Goal: Transaction & Acquisition: Purchase product/service

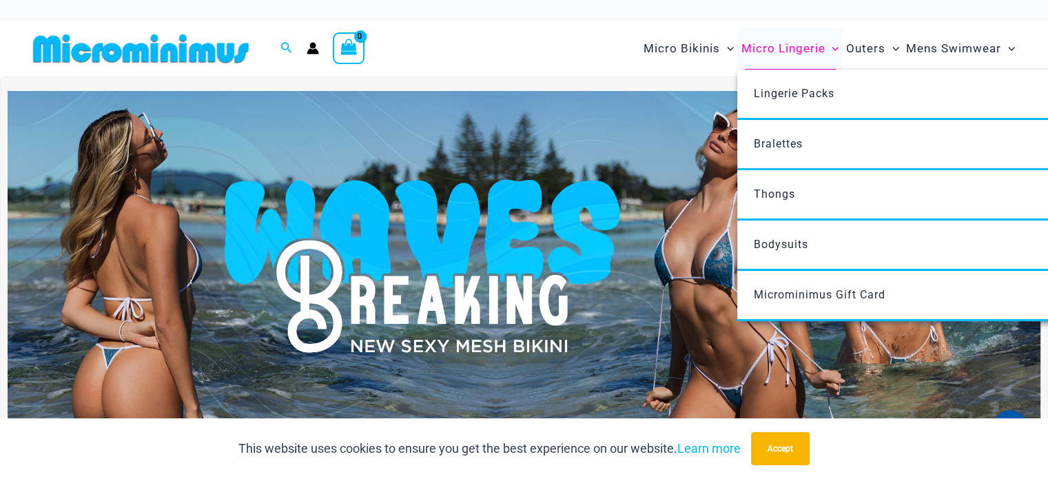
click at [775, 45] on span "Micro Lingerie" at bounding box center [783, 48] width 84 height 35
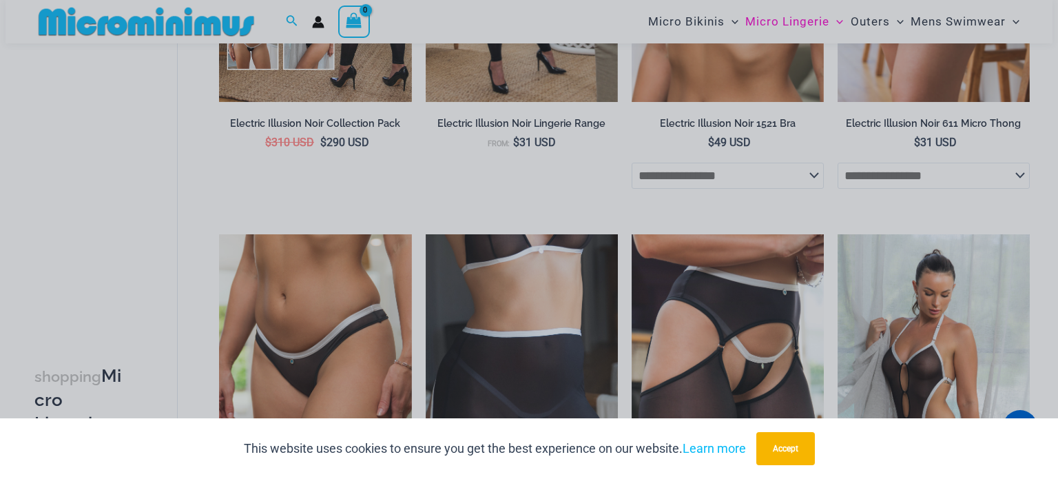
scroll to position [1772, 0]
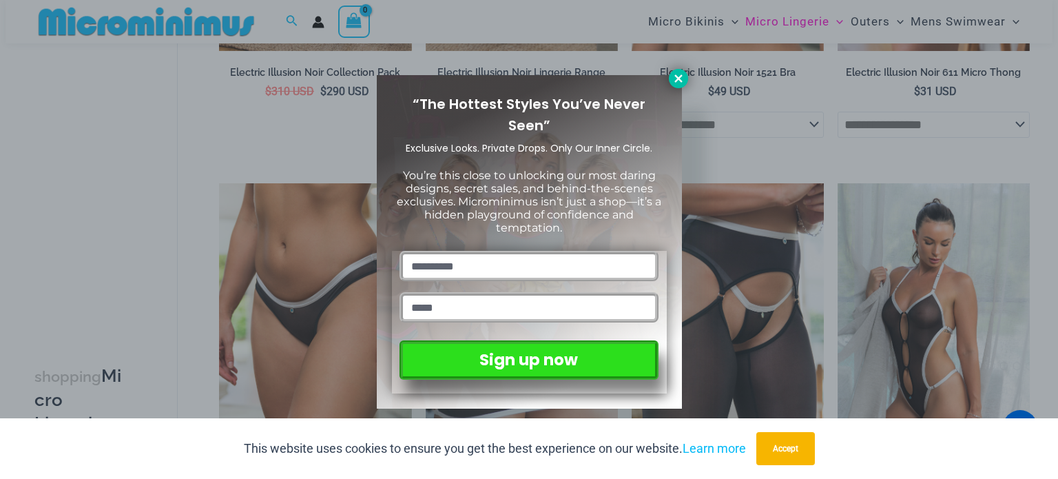
click at [681, 79] on icon at bounding box center [679, 78] width 12 height 12
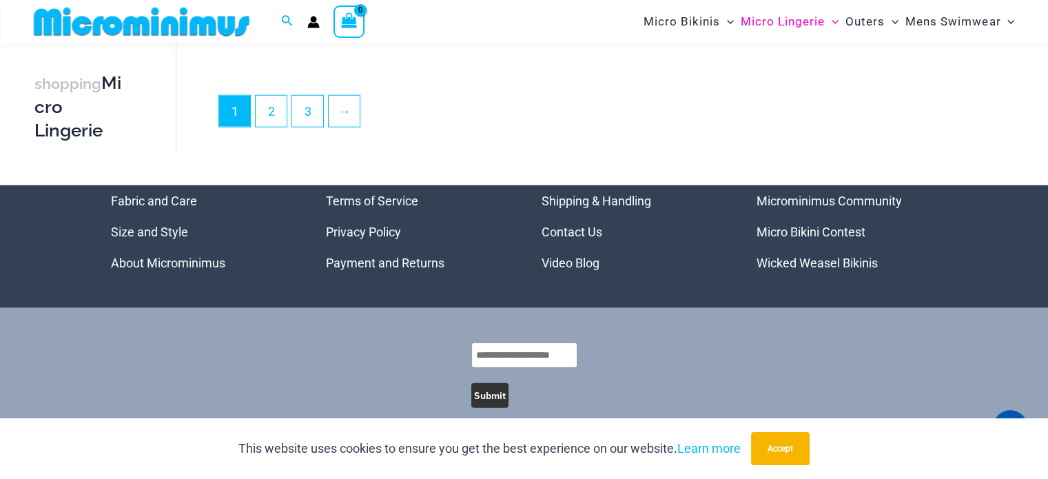
scroll to position [3529, 0]
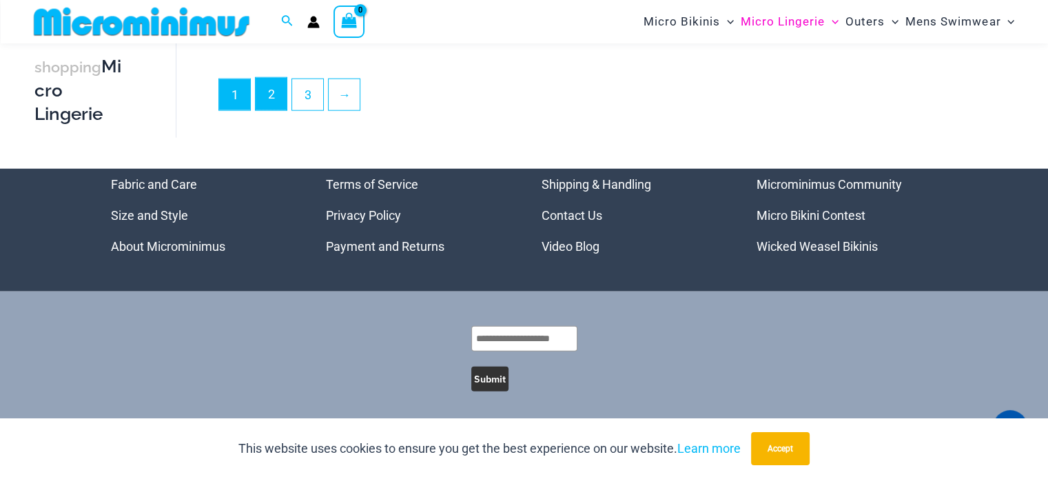
click at [278, 90] on link "2" at bounding box center [271, 94] width 31 height 32
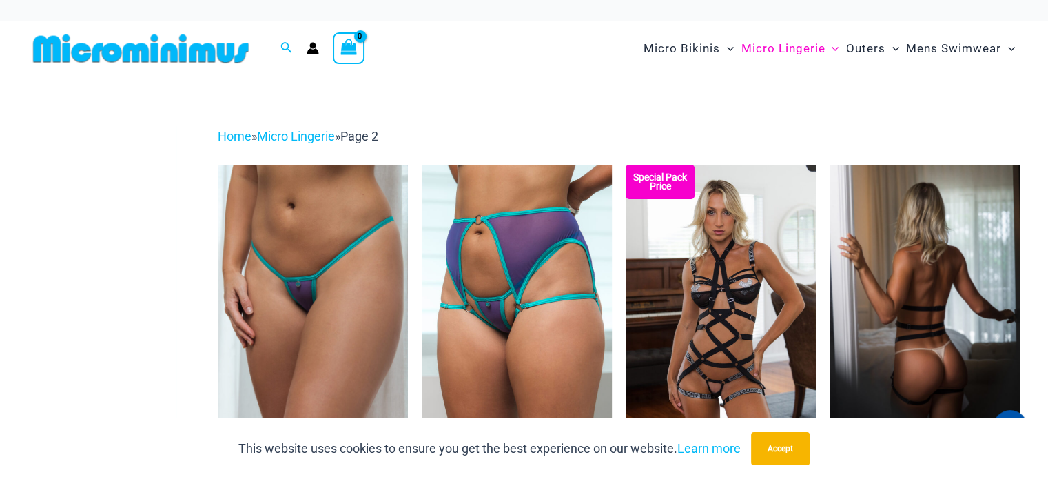
click at [934, 272] on img at bounding box center [925, 307] width 190 height 285
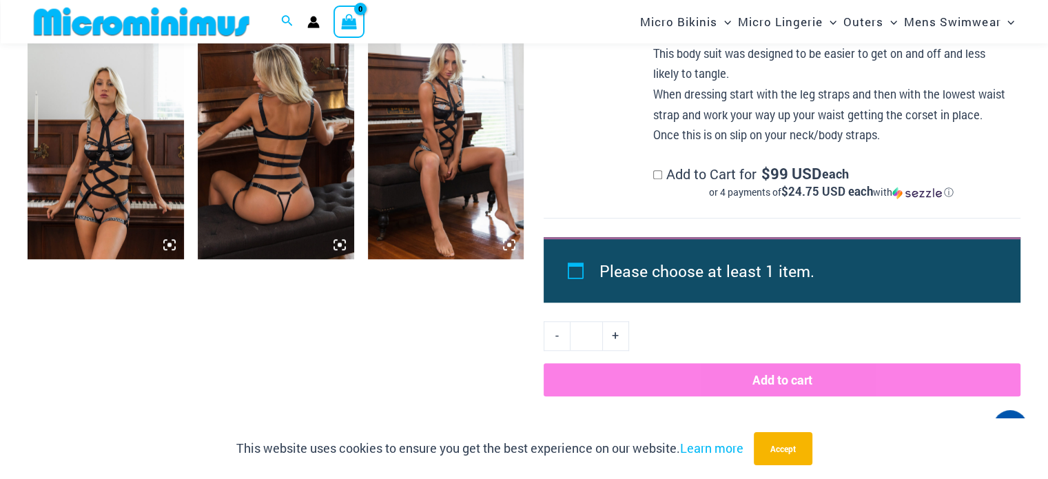
scroll to position [1125, 0]
